Goal: Task Accomplishment & Management: Manage account settings

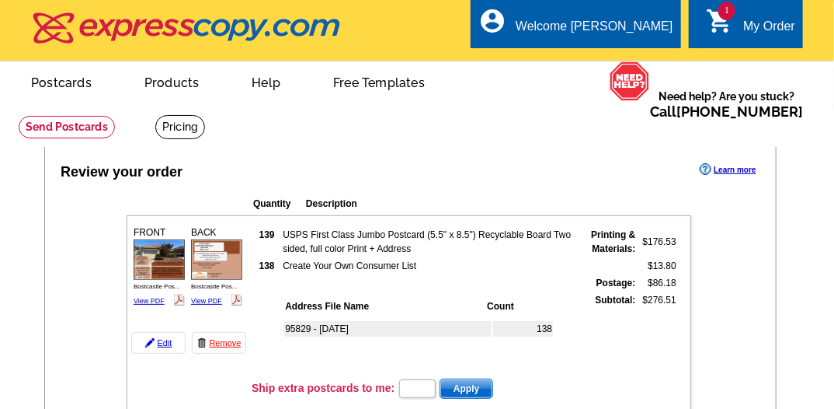
click at [74, 89] on link "Postcards" at bounding box center [60, 81] width 109 height 37
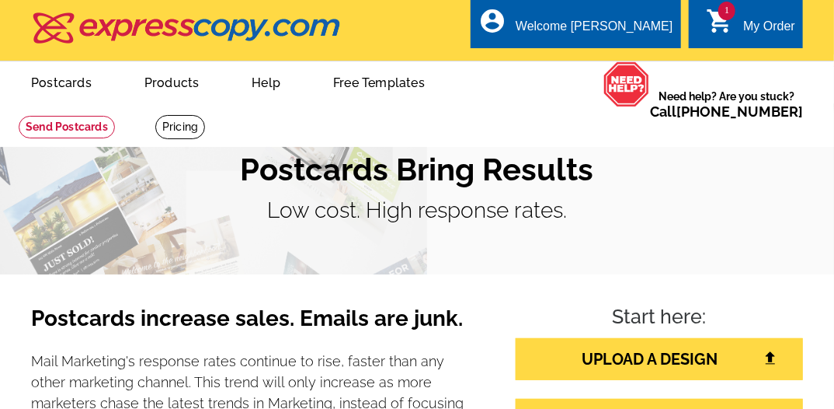
click at [692, 25] on div "1 shopping_cart My Order" at bounding box center [746, 23] width 114 height 49
click at [718, 30] on icon "shopping_cart" at bounding box center [720, 21] width 28 height 28
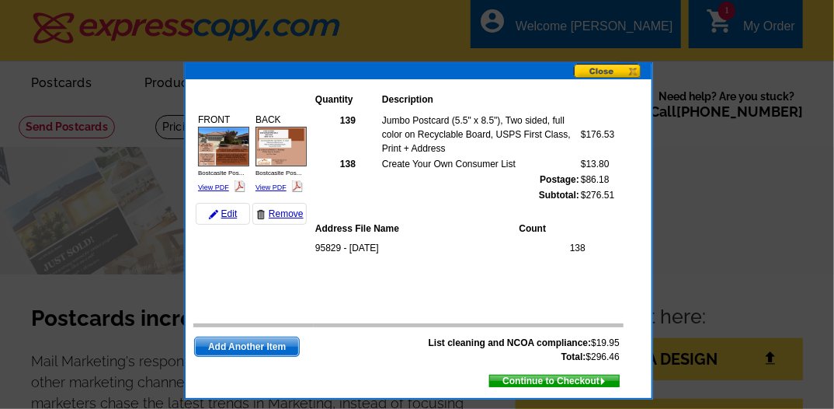
click at [594, 69] on button at bounding box center [613, 72] width 78 height 16
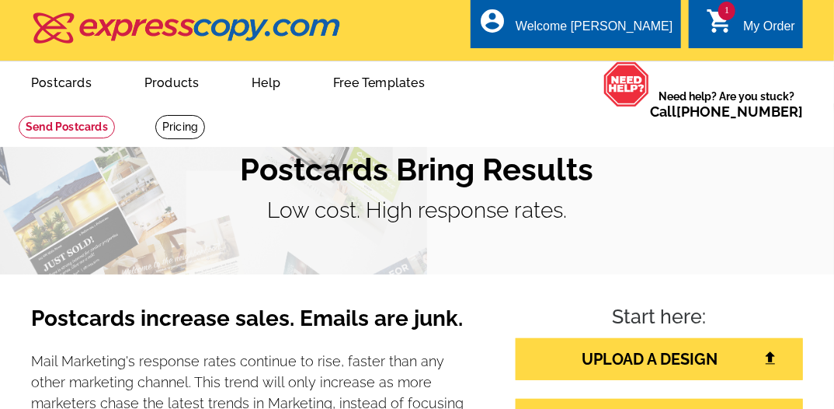
click at [717, 15] on icon "shopping_cart" at bounding box center [720, 21] width 28 height 28
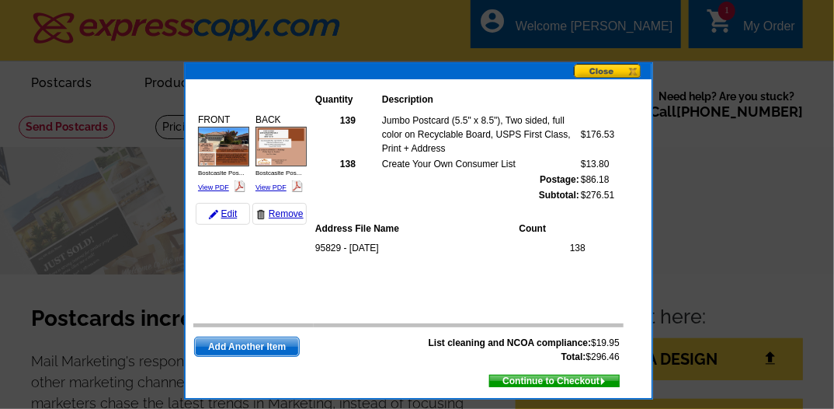
click at [603, 72] on button at bounding box center [613, 72] width 78 height 16
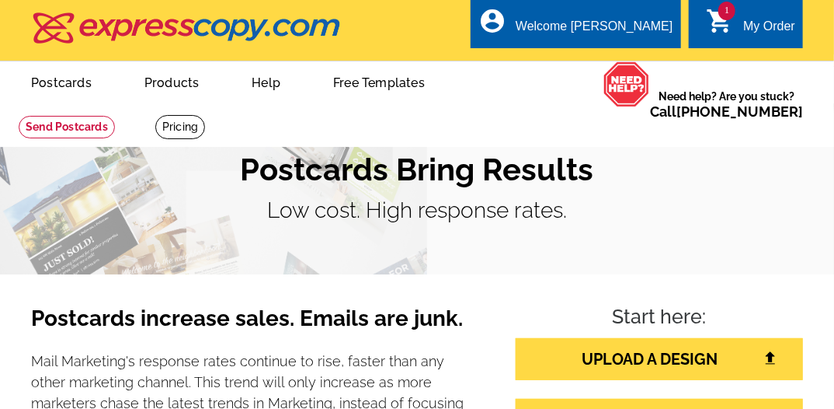
click at [749, 19] on div "My Order" at bounding box center [770, 30] width 52 height 22
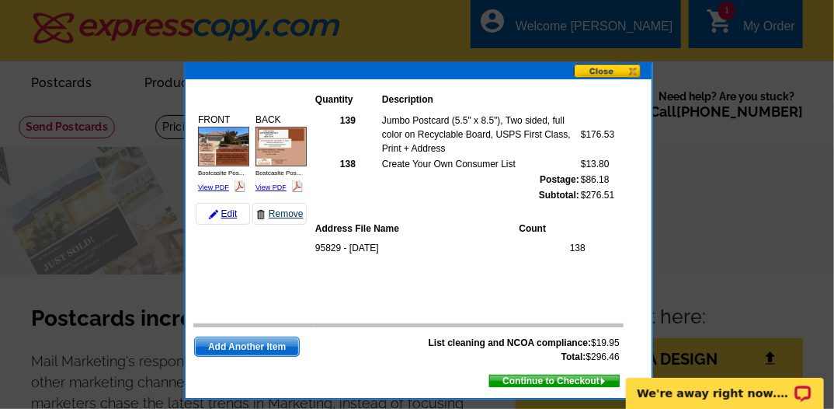
click at [278, 210] on link "Remove" at bounding box center [280, 214] width 54 height 22
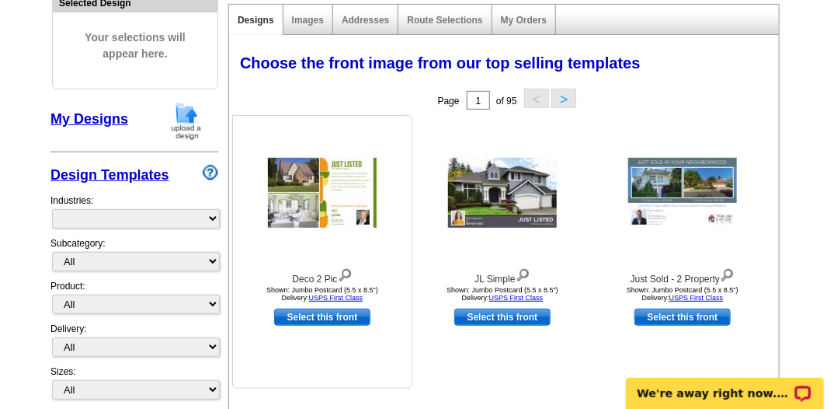
scroll to position [185, 0]
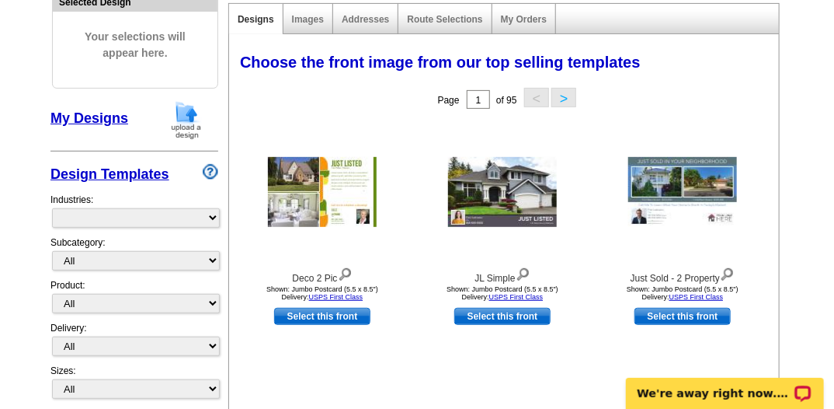
click at [111, 115] on link "My Designs" at bounding box center [90, 118] width 78 height 16
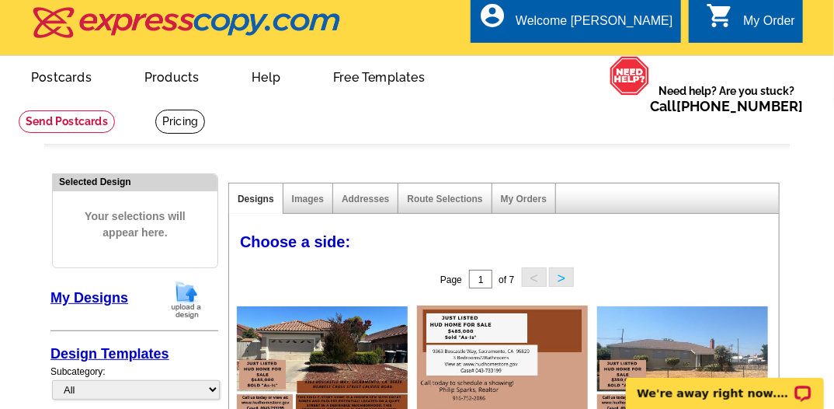
scroll to position [0, 0]
